Goal: Complete application form

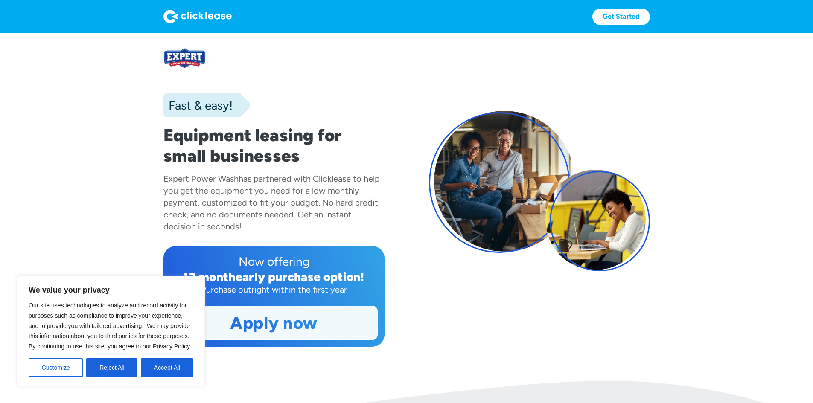
scroll to position [85, 0]
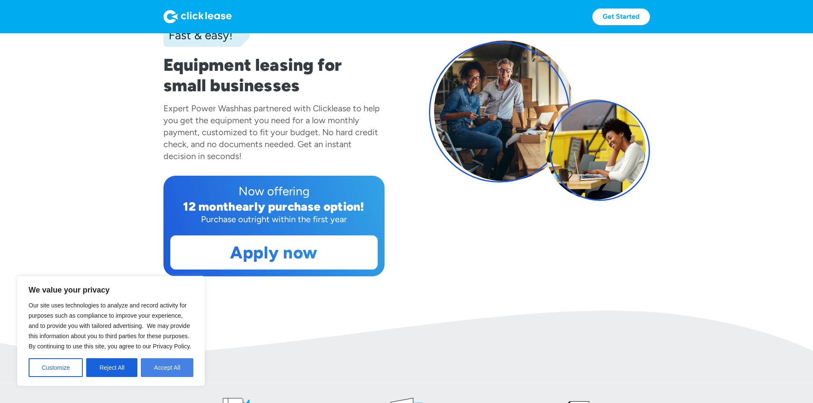
click at [167, 370] on button "Accept All" at bounding box center [167, 368] width 53 height 19
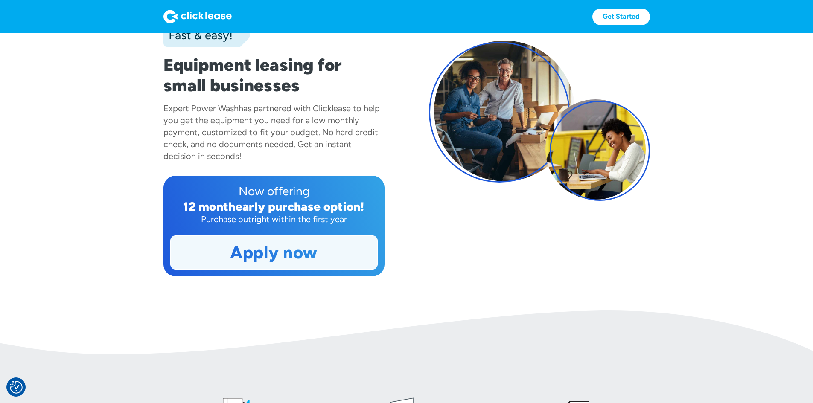
click at [254, 269] on link "Apply now" at bounding box center [274, 252] width 207 height 33
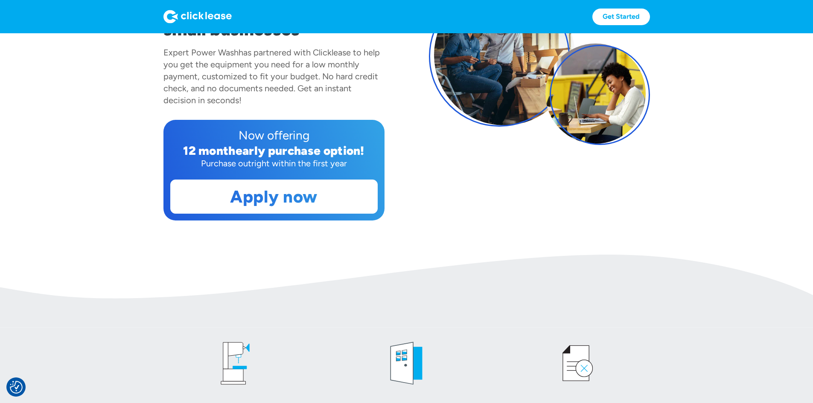
scroll to position [142, 0]
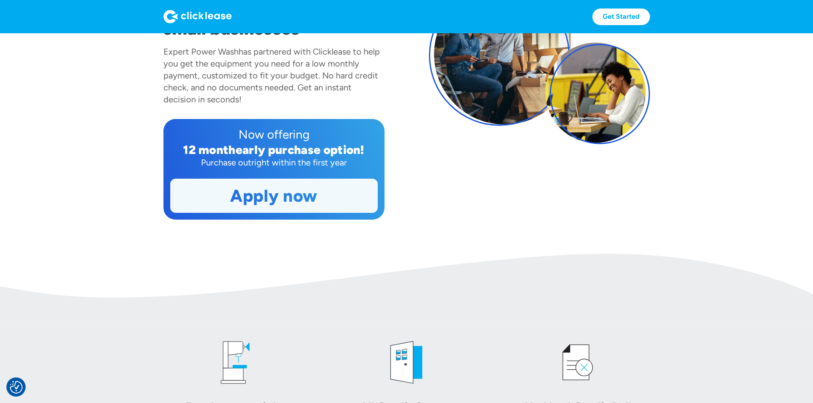
click at [238, 213] on link "Apply now" at bounding box center [274, 195] width 207 height 33
